Goal: Find specific page/section: Find specific page/section

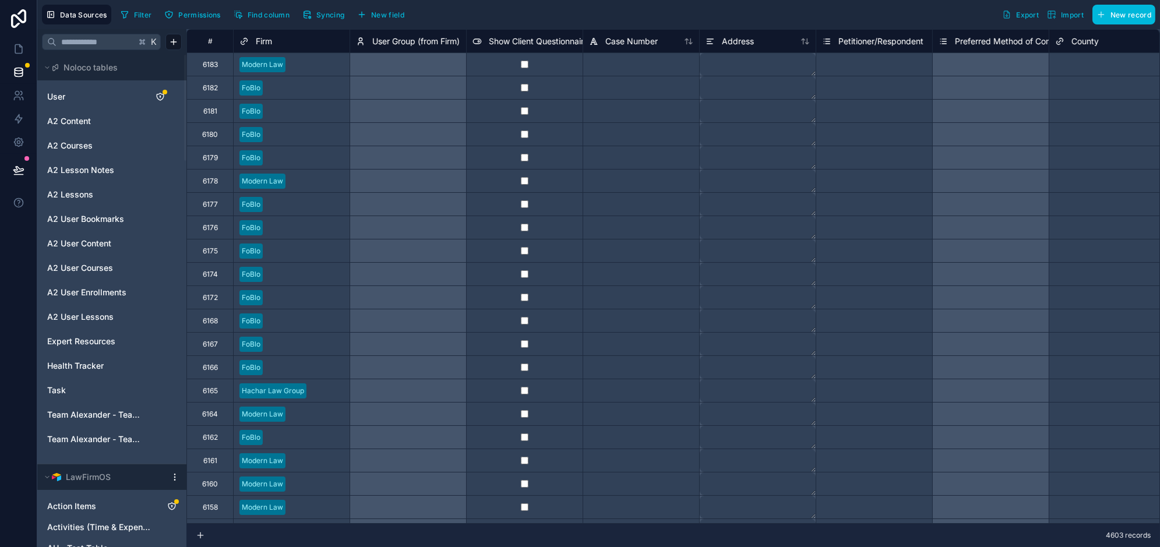
click at [175, 477] on html "Data Sources Filter Permissions Find column Syncing New field Export Import New…" at bounding box center [580, 317] width 1160 height 635
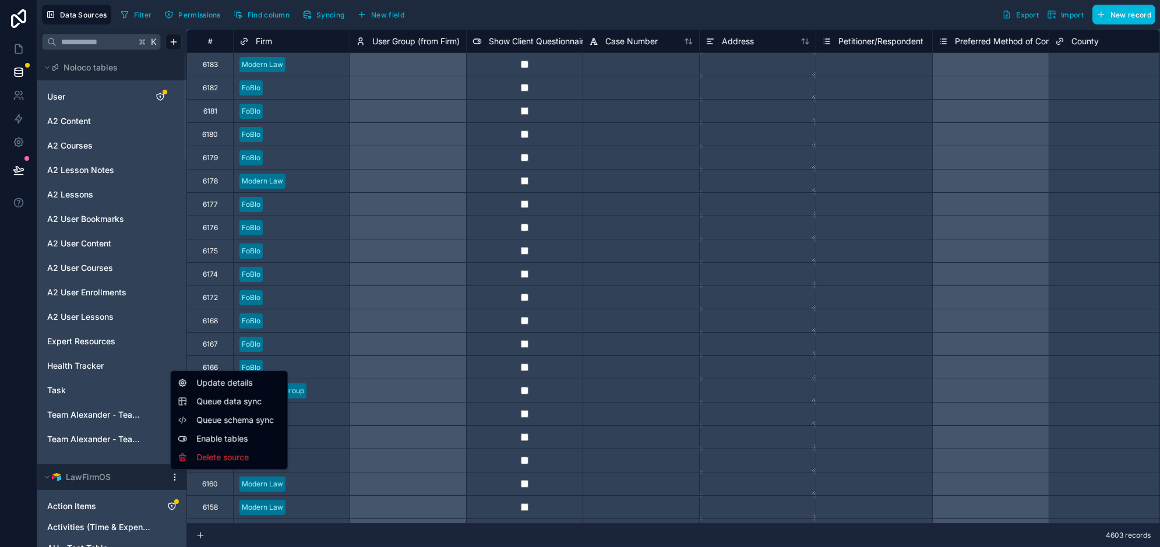
click at [199, 400] on span "Queue data sync" at bounding box center [238, 402] width 84 height 12
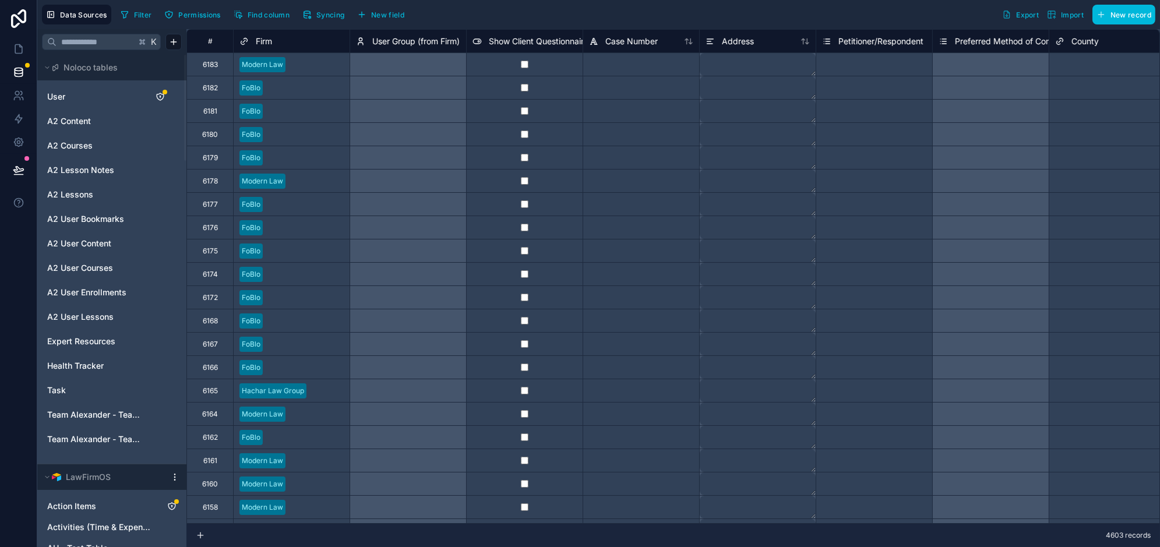
click at [177, 478] on html "Data Sources Filter Permissions Find column Syncing New field Export Import New…" at bounding box center [580, 317] width 1160 height 635
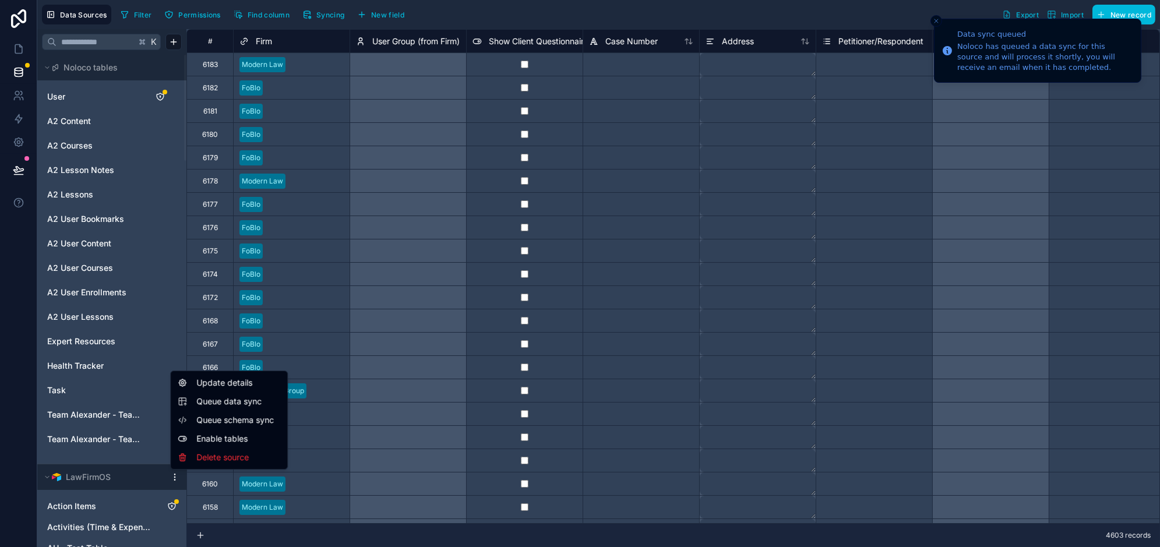
click at [267, 418] on span "Queue schema sync" at bounding box center [238, 420] width 84 height 12
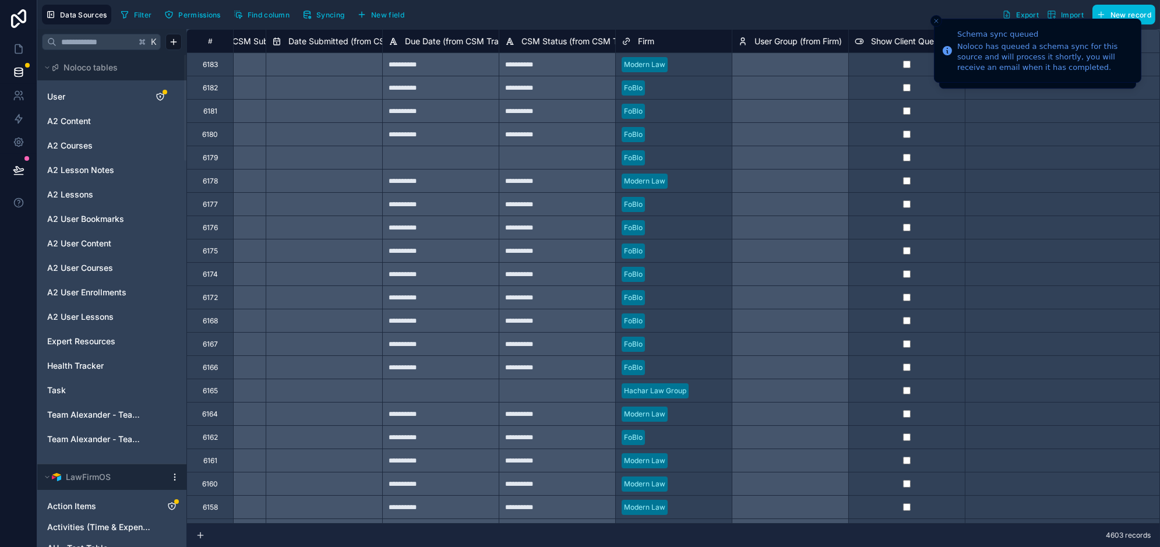
scroll to position [0, 10442]
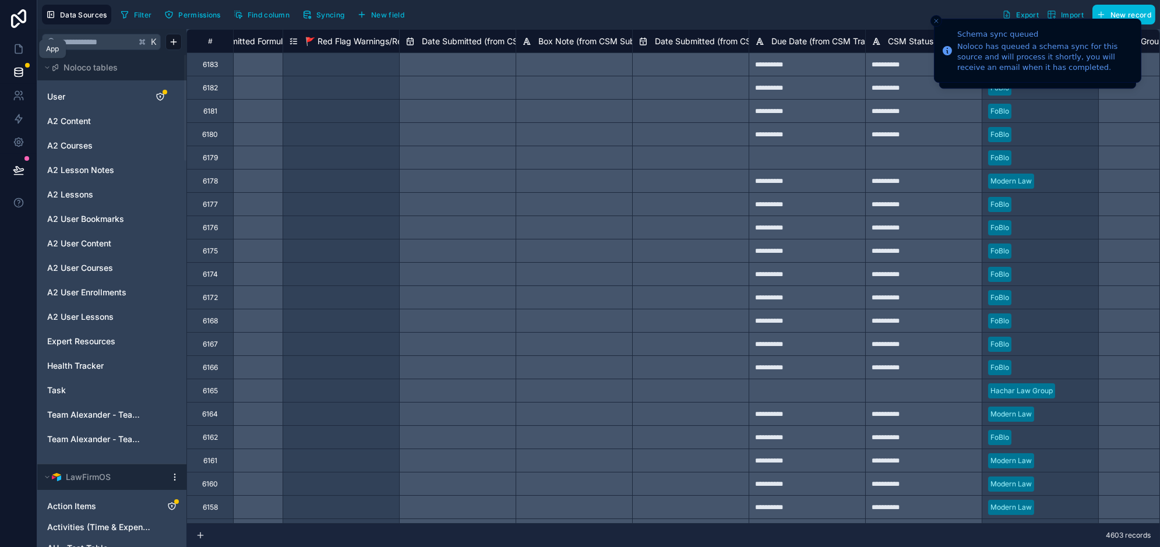
click at [17, 52] on icon at bounding box center [19, 49] width 12 height 12
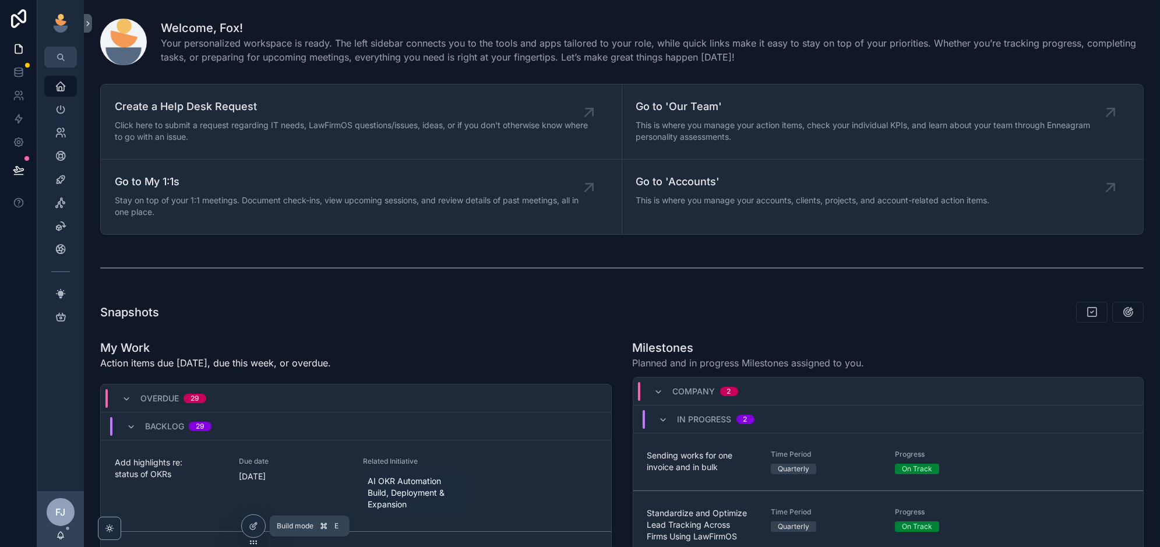
click at [256, 533] on div at bounding box center [253, 526] width 23 height 22
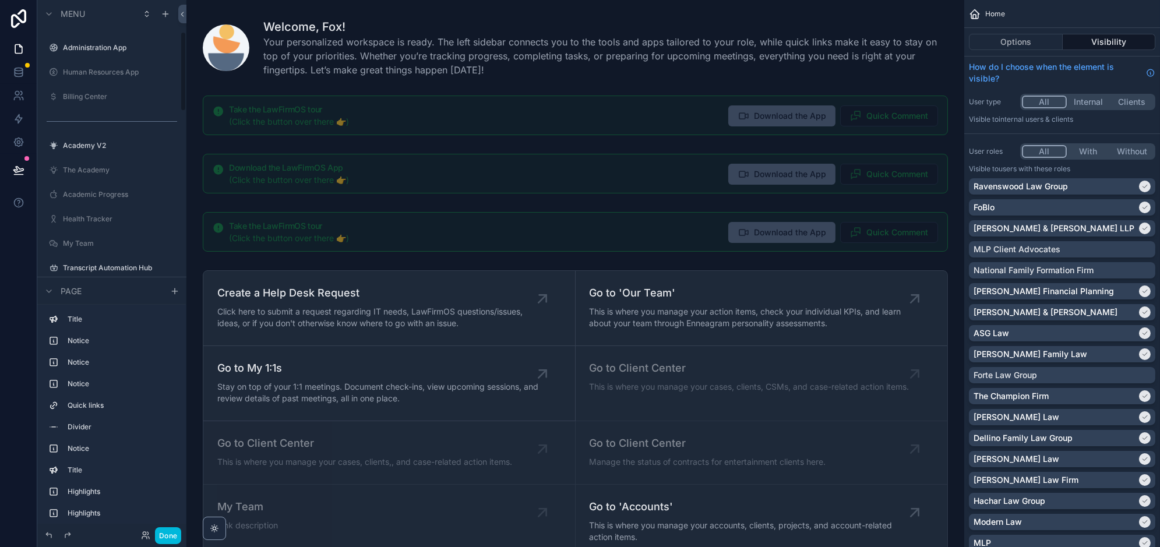
scroll to position [211, 0]
click at [116, 226] on label "Transcript Automation Hub" at bounding box center [118, 222] width 110 height 9
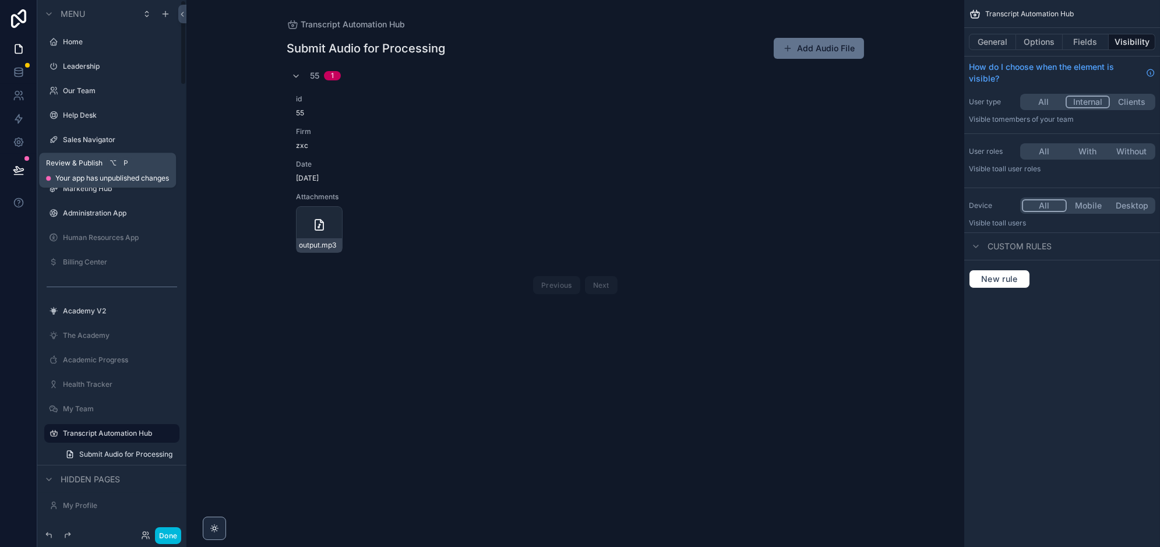
click at [10, 166] on button at bounding box center [19, 170] width 26 height 33
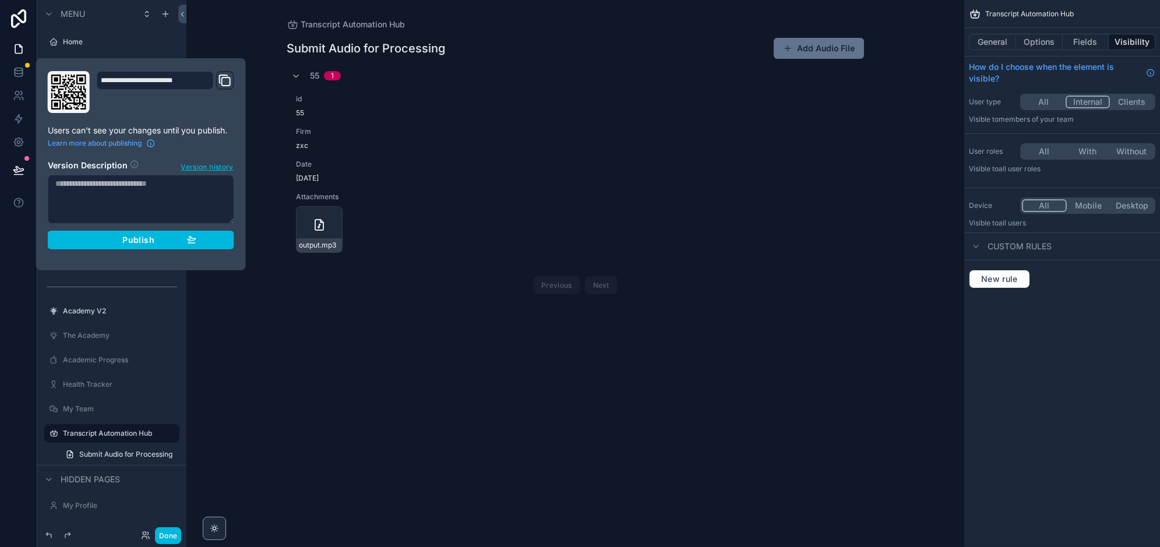
click at [234, 336] on div "Transcript Automation Hub Submit Audio for Processing Add Audio File 55 1 id 55…" at bounding box center [576, 273] width 778 height 547
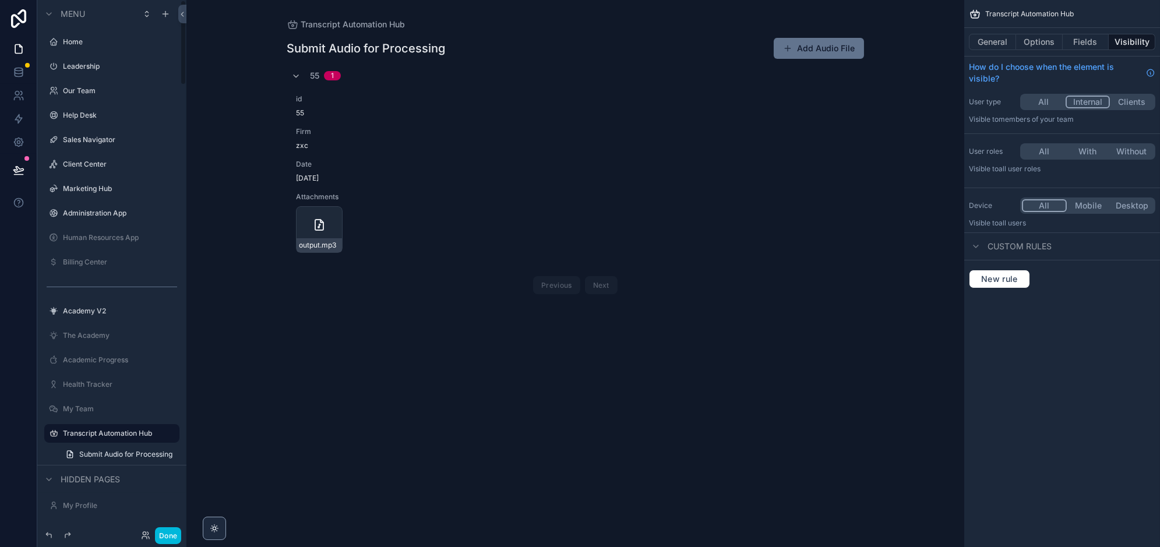
click at [166, 532] on button "Done" at bounding box center [168, 535] width 26 height 17
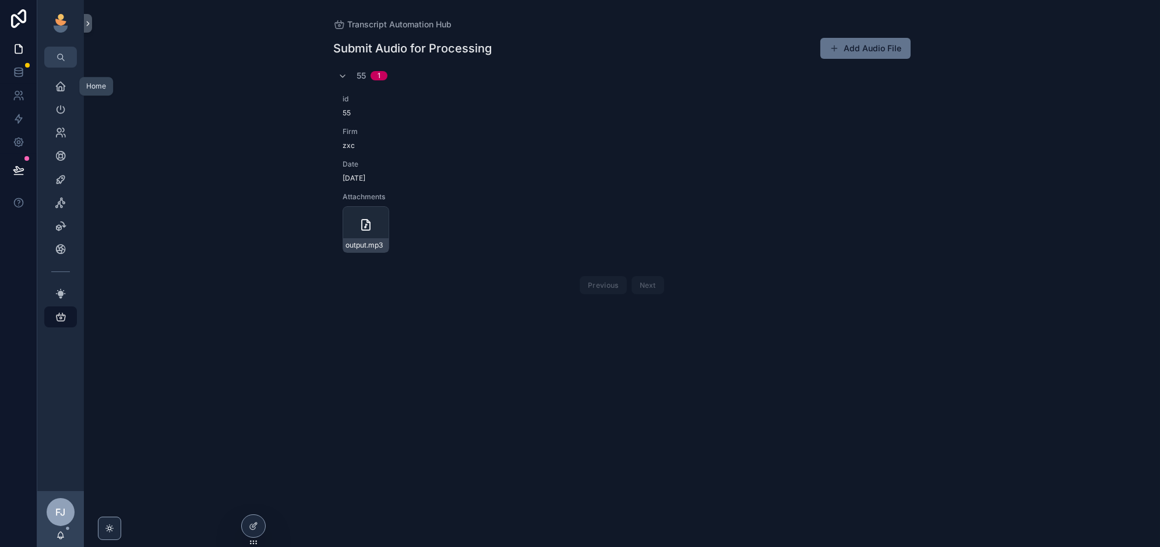
click at [55, 85] on icon "scrollable content" at bounding box center [61, 86] width 12 height 12
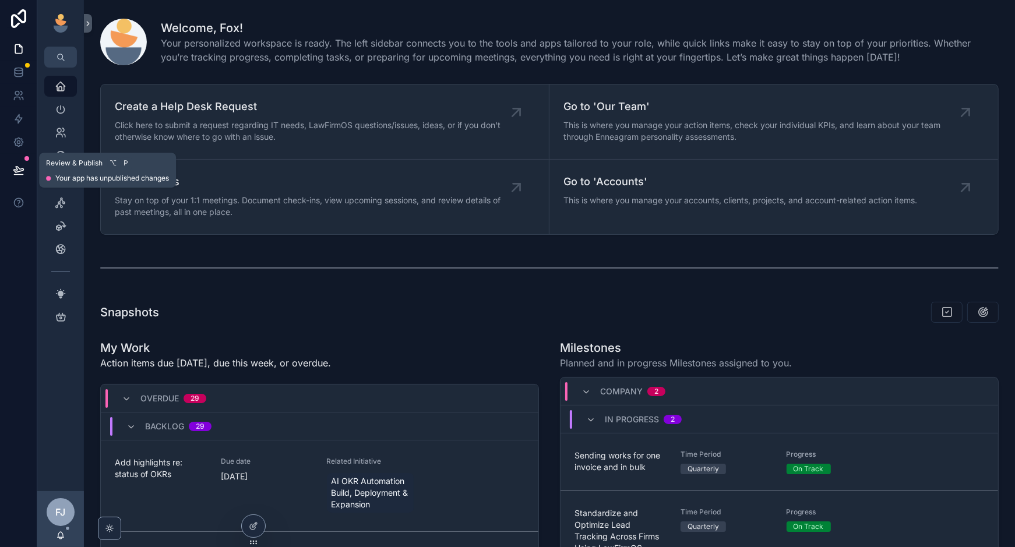
click at [22, 166] on icon at bounding box center [19, 170] width 12 height 12
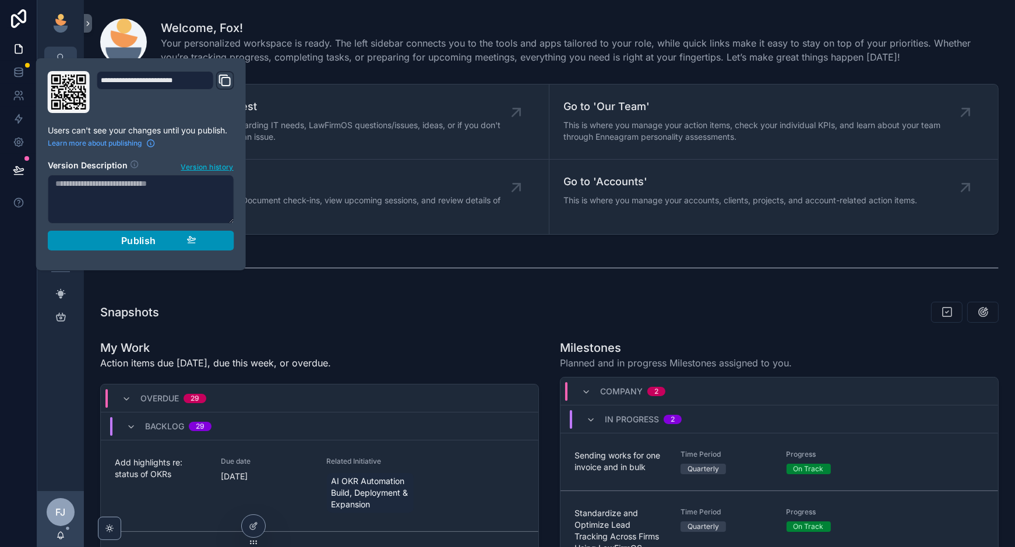
click at [83, 239] on button "Publish" at bounding box center [141, 241] width 187 height 20
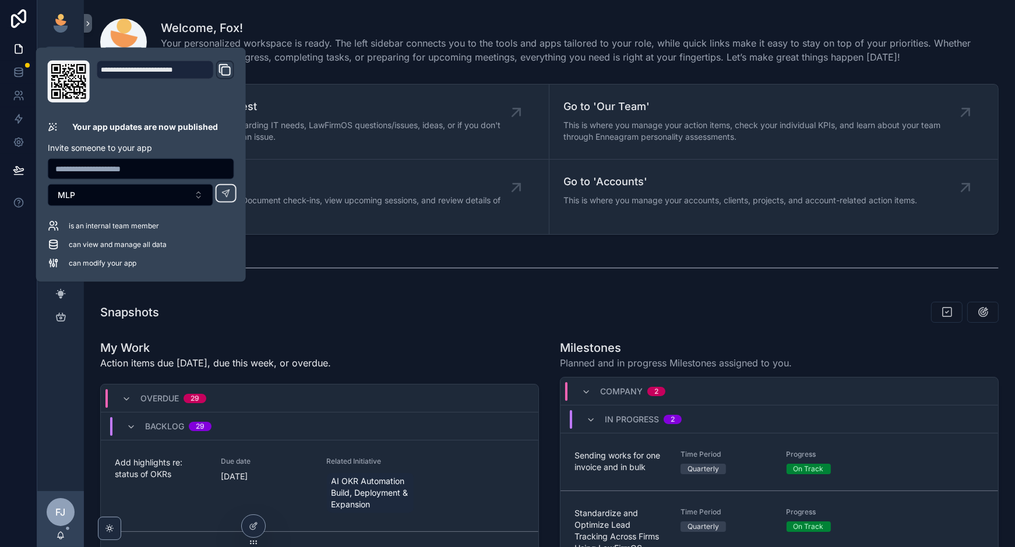
click at [437, 311] on div "Snapshots" at bounding box center [549, 312] width 899 height 22
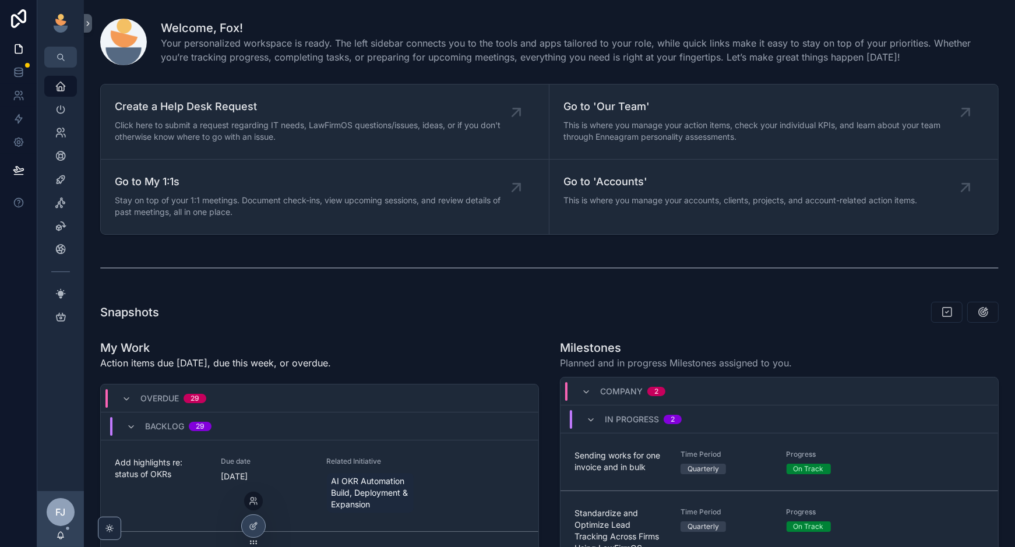
click at [251, 494] on div at bounding box center [253, 501] width 19 height 19
click at [252, 499] on icon at bounding box center [253, 501] width 9 height 9
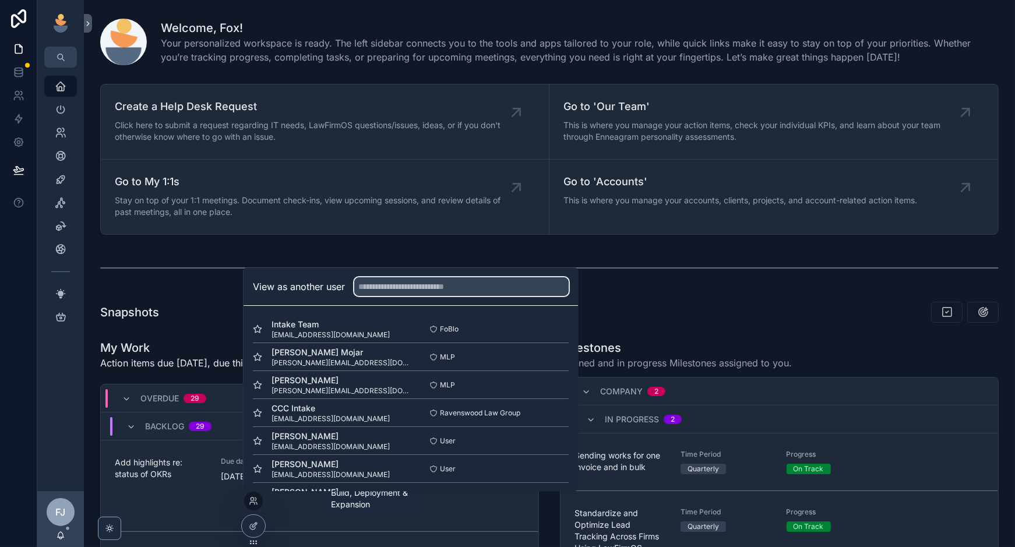
click at [387, 288] on input "text" at bounding box center [461, 286] width 214 height 19
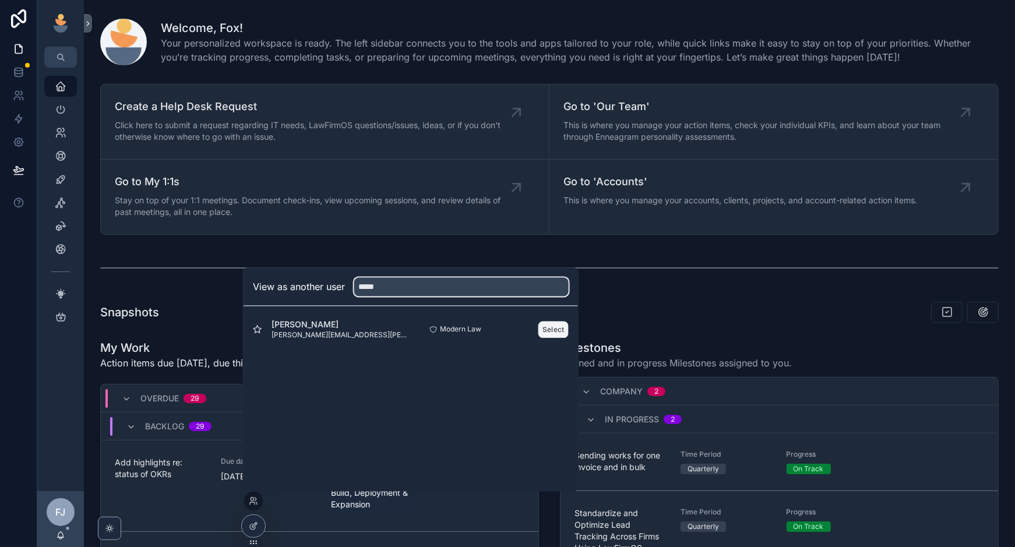
type input "*****"
click at [555, 325] on button "Select" at bounding box center [554, 329] width 30 height 17
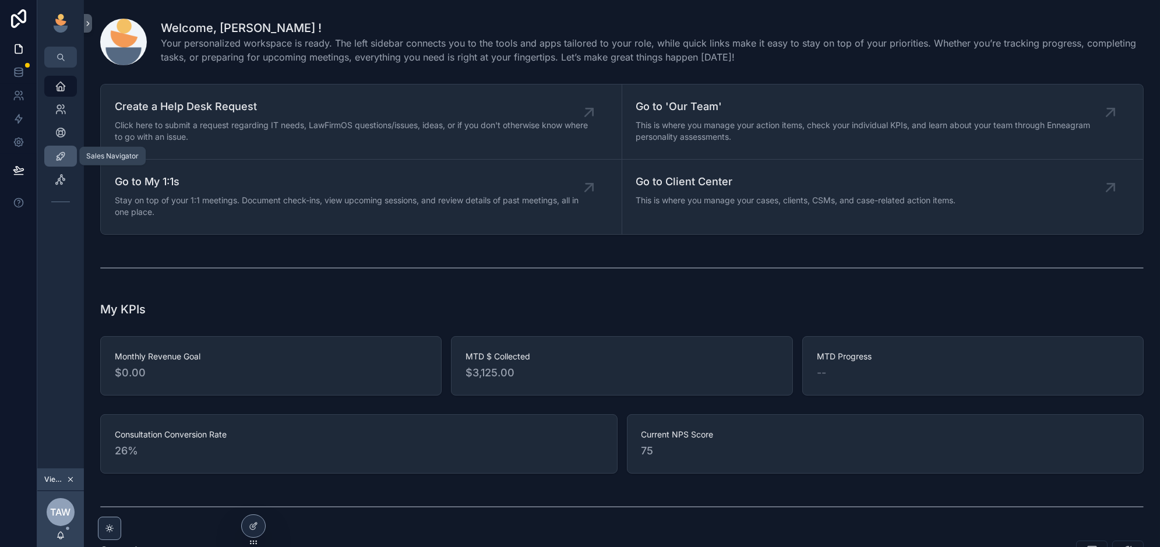
click at [61, 153] on icon "scrollable content" at bounding box center [61, 156] width 12 height 12
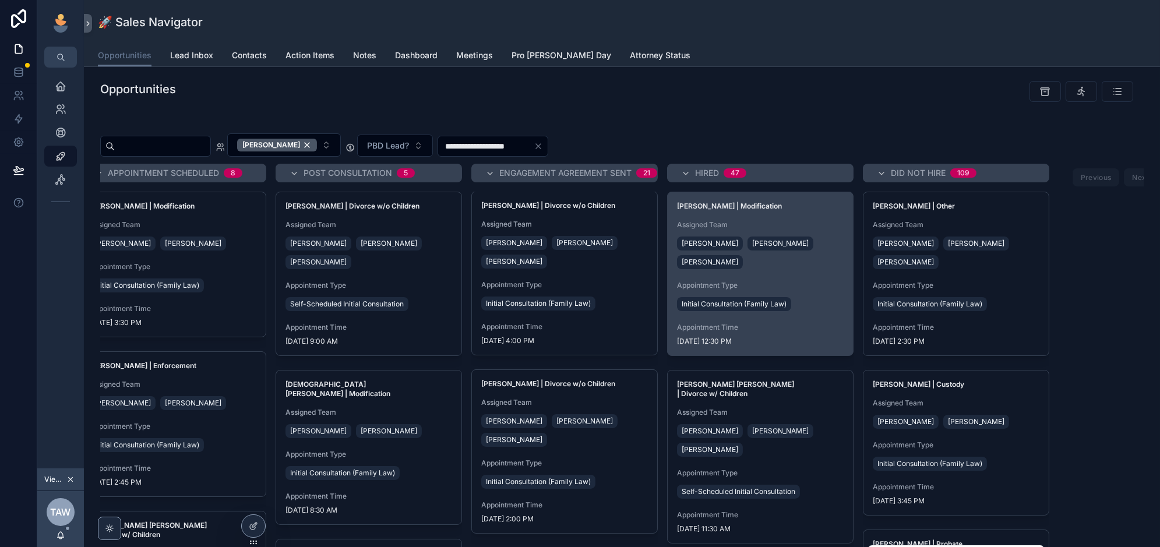
scroll to position [0, 261]
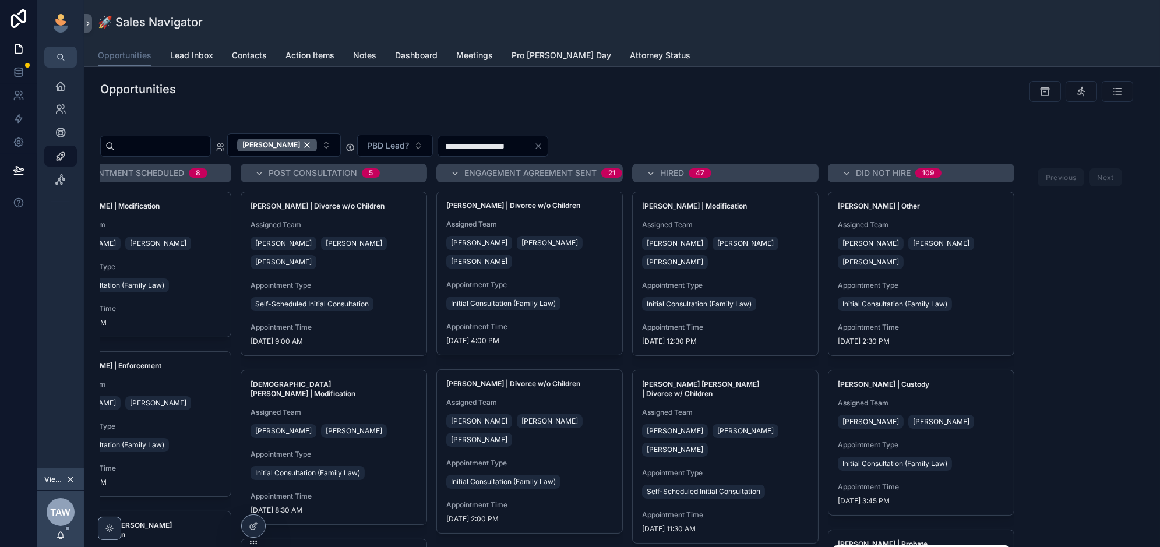
click at [164, 149] on input "scrollable content" at bounding box center [163, 146] width 96 height 16
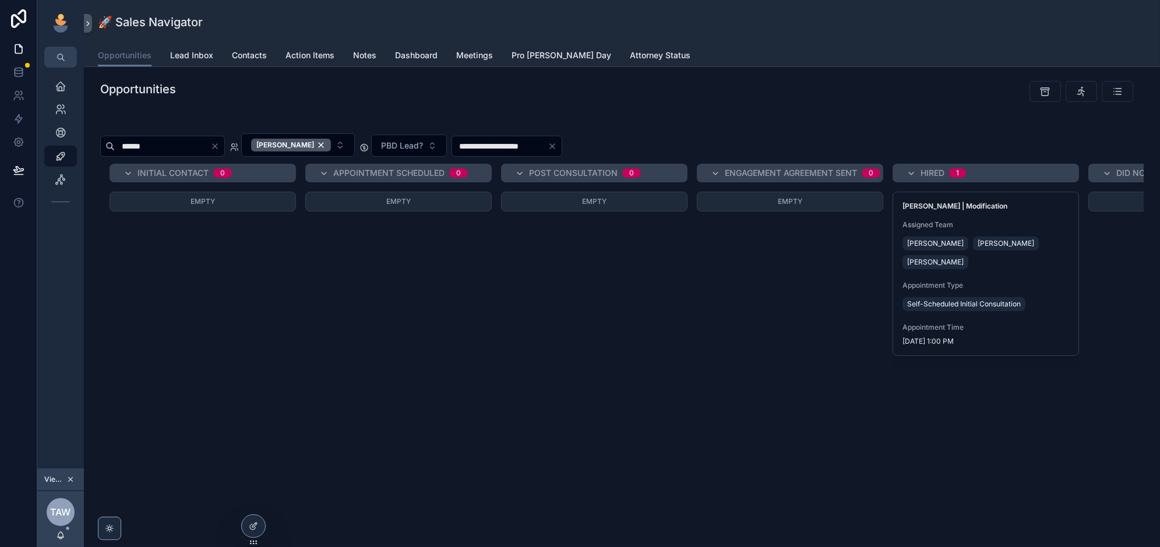
type input "******"
click at [696, 316] on div "Initial Contact 0 Empty Appointment Scheduled 0 Empty Post Consultation 0 Empty…" at bounding box center [622, 290] width 1044 height 252
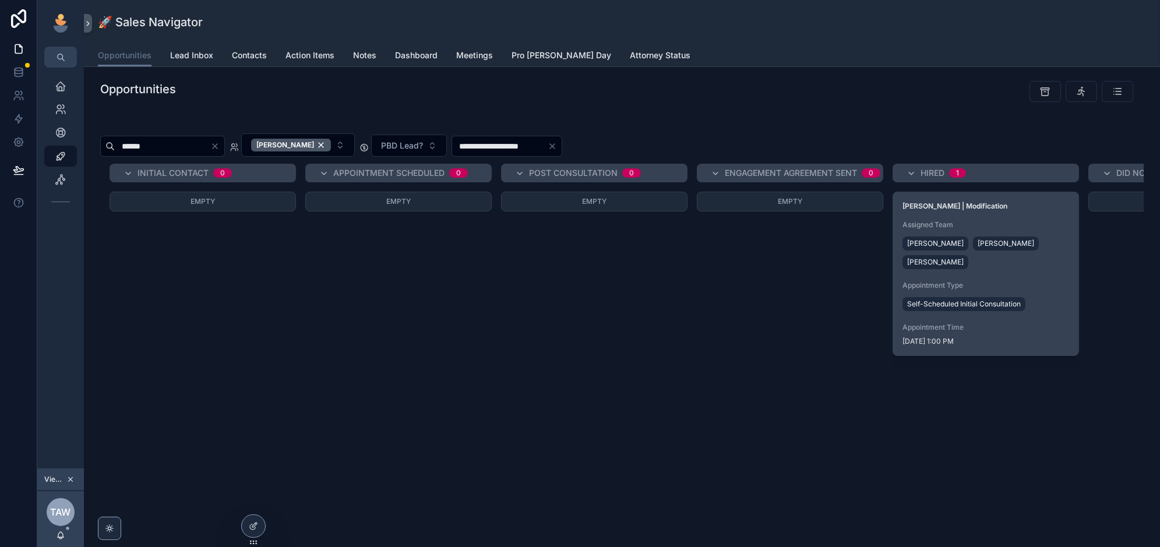
click at [1015, 277] on div "Lindsay Lauzon | Modification Assigned Team Kendra Stephanski Tracy Wood Hannah…" at bounding box center [986, 273] width 185 height 163
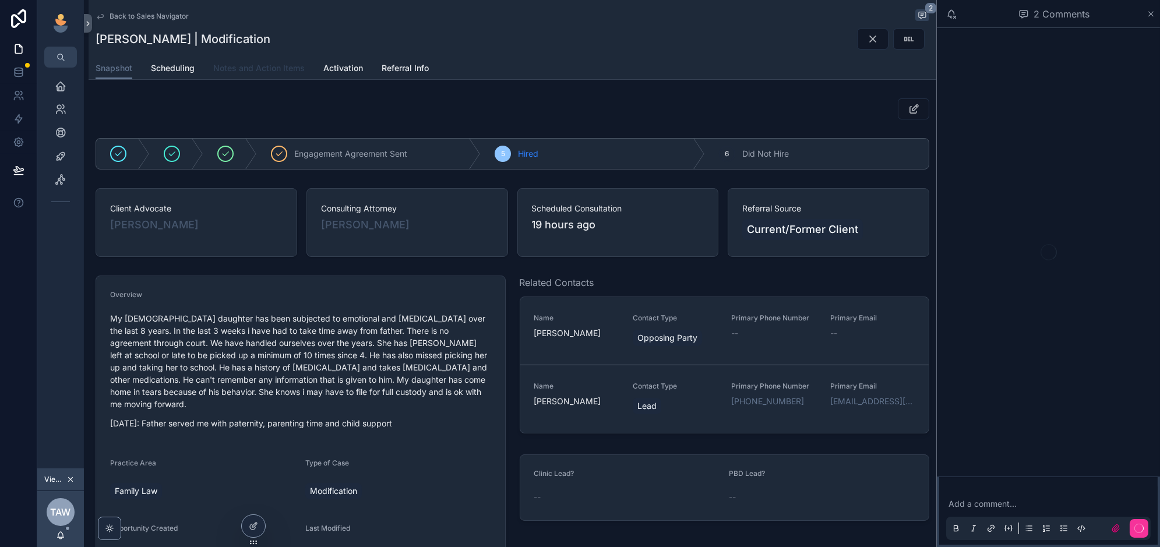
click at [251, 72] on span "Notes and Action Items" at bounding box center [259, 68] width 92 height 12
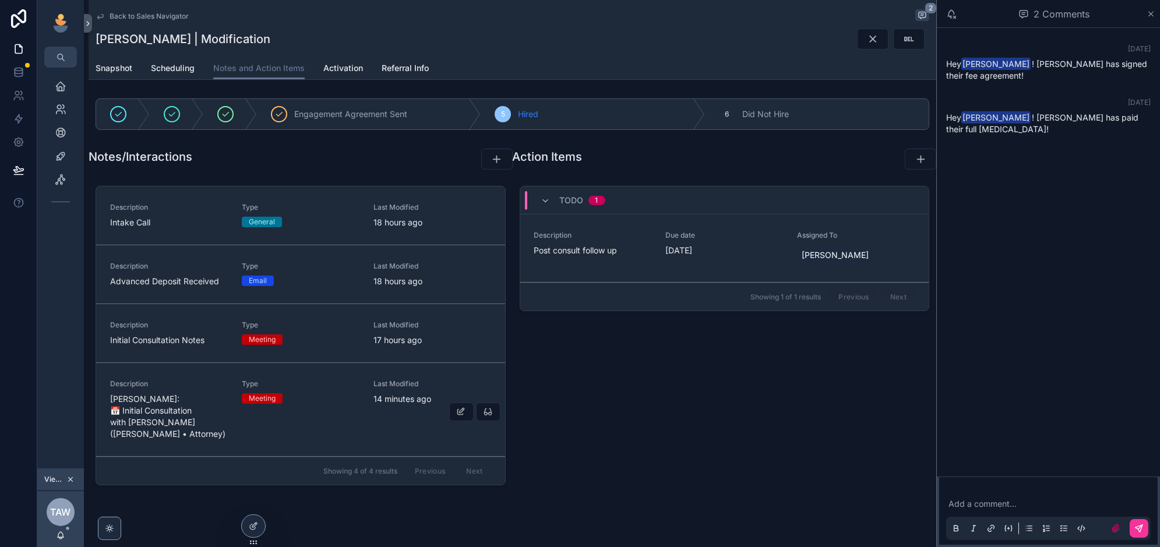
click at [319, 406] on div "Type Meeting" at bounding box center [301, 409] width 118 height 61
